Goal: Task Accomplishment & Management: Complete application form

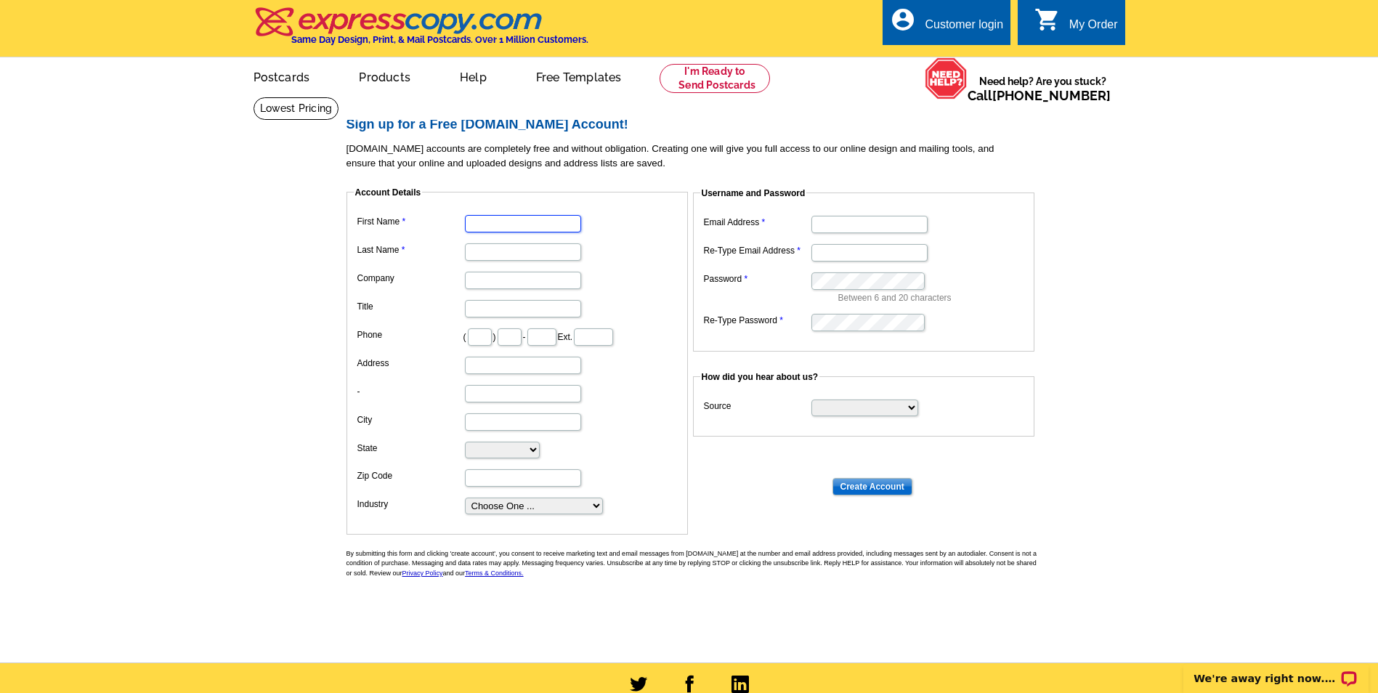
click at [507, 224] on input "First Name" at bounding box center [523, 223] width 116 height 17
type input "[PERSON_NAME]"
type input "ReMax Premier Group"
type input "Realtor"
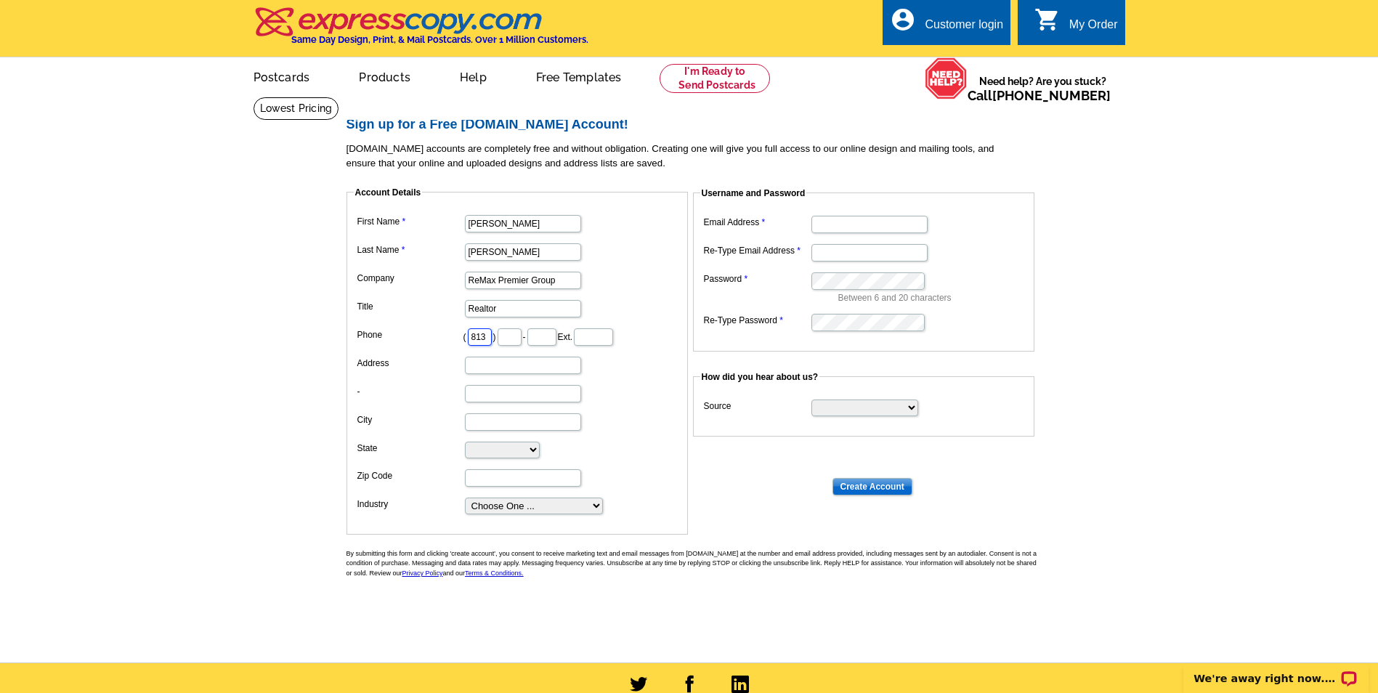
type input "813"
type input "391"
type input "3590"
click at [520, 364] on input "Address" at bounding box center [523, 365] width 116 height 17
type input "[STREET_ADDRESS][PERSON_NAME]"
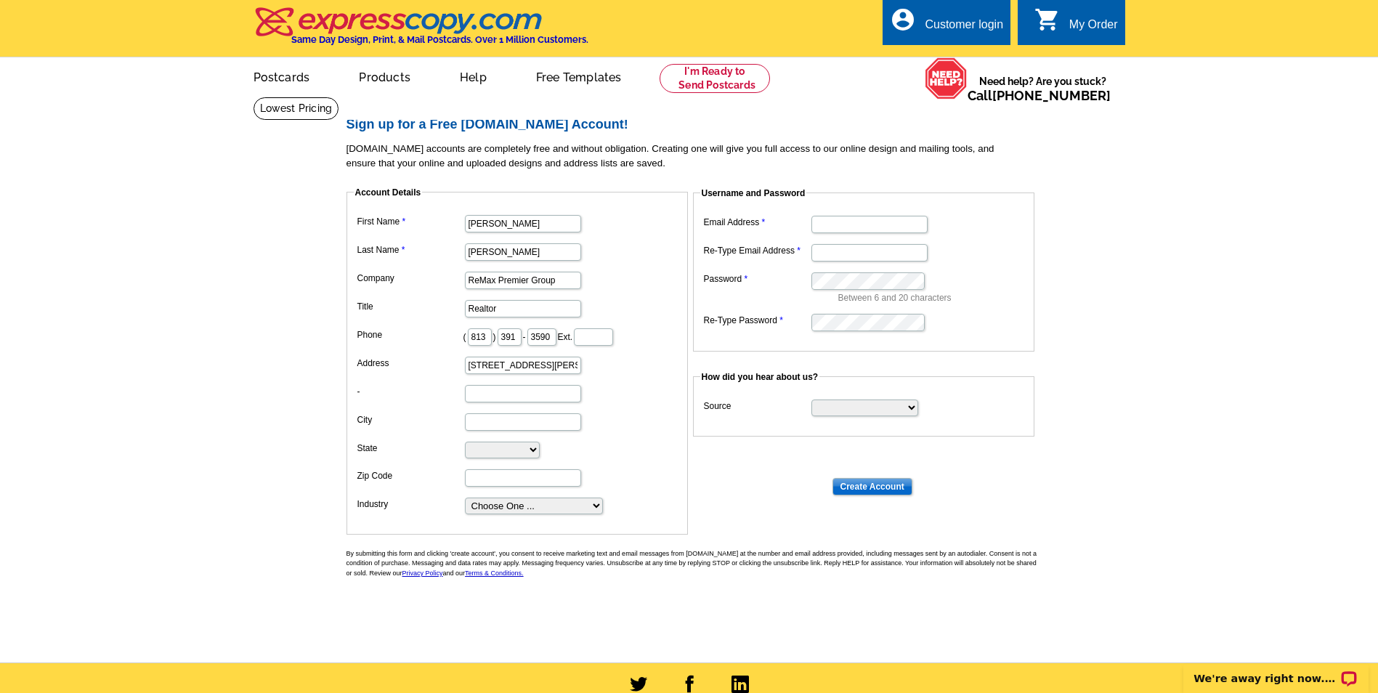
type input "Land O Lakes"
select select "FL"
type input "34639-4291"
click at [596, 506] on select "Choose One ... Residential Real Estate Accounting Agriculture Architecture Arts…" at bounding box center [534, 505] width 138 height 17
select select "3"
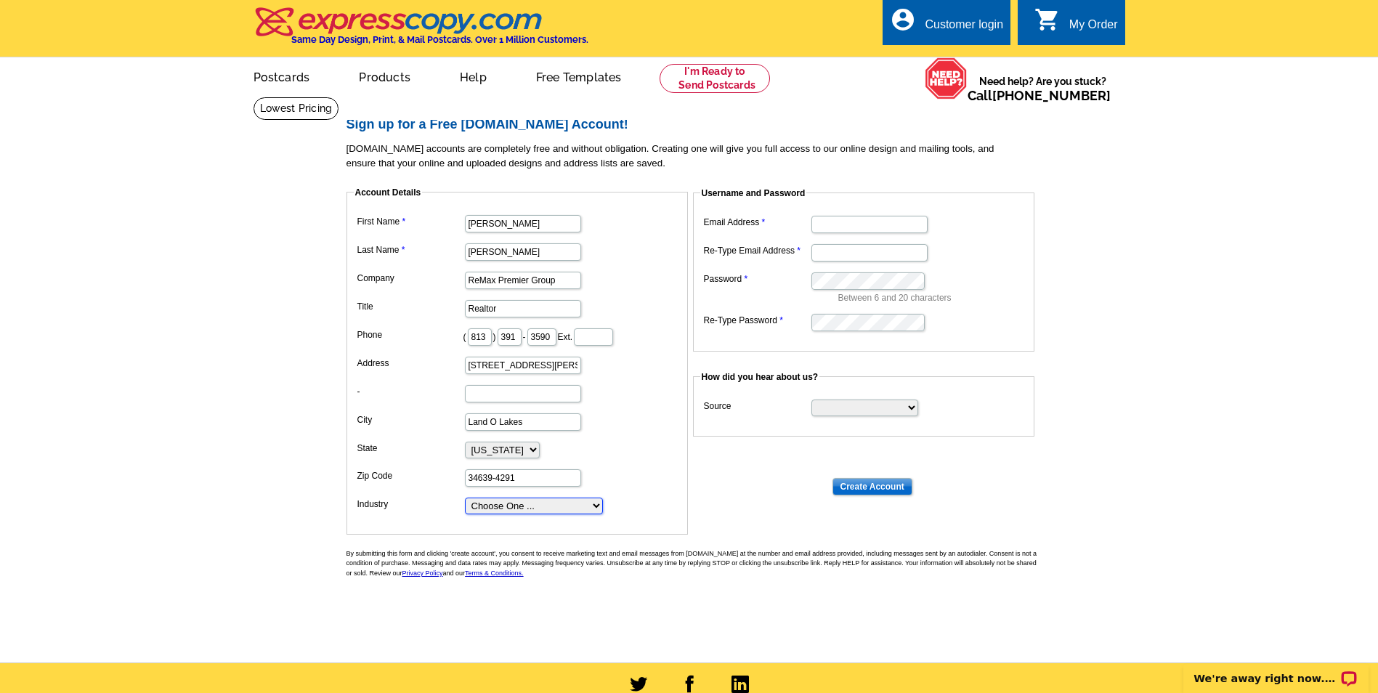
click at [465, 498] on select "Choose One ... Residential Real Estate Accounting Agriculture Architecture Arts…" at bounding box center [534, 505] width 138 height 17
click at [860, 229] on input "Email Address" at bounding box center [869, 224] width 116 height 17
type input "[PERSON_NAME][EMAIL_ADDRESS][DOMAIN_NAME]"
click at [909, 407] on select "Search Engine Television Ad Direct Mail Postcard Email Referred by a friend Oth…" at bounding box center [864, 407] width 107 height 17
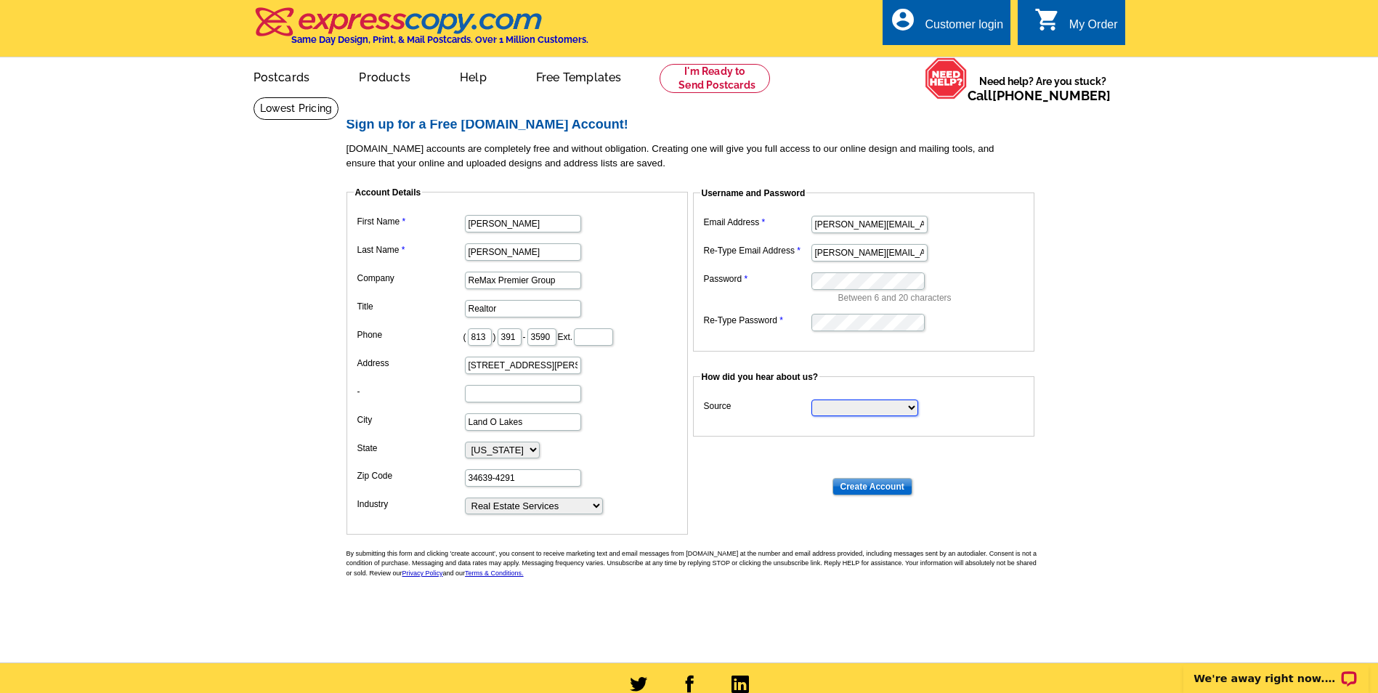
select select "other"
click at [811, 400] on select "Search Engine Television Ad Direct Mail Postcard Email Referred by a friend Oth…" at bounding box center [864, 407] width 107 height 17
click at [869, 488] on input "Create Account" at bounding box center [872, 486] width 80 height 17
